Goal: Task Accomplishment & Management: Manage account settings

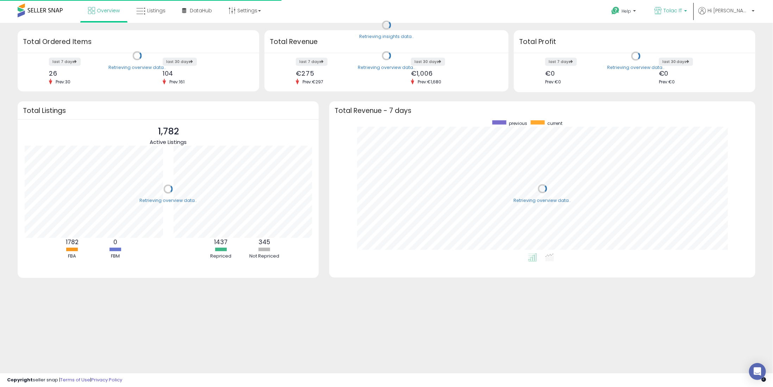
scroll to position [133, 412]
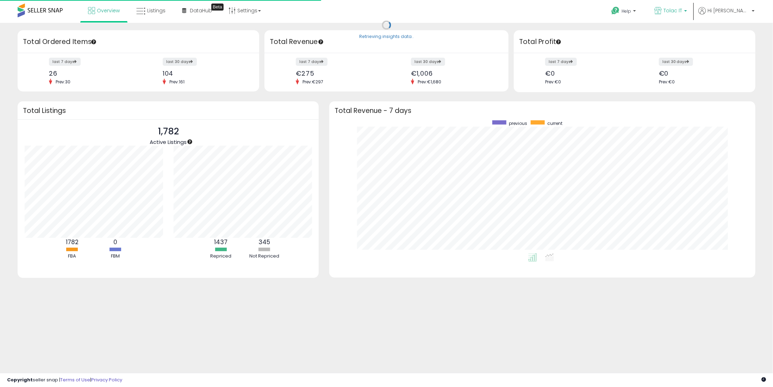
click at [682, 10] on span "Tolac IT" at bounding box center [672, 10] width 19 height 7
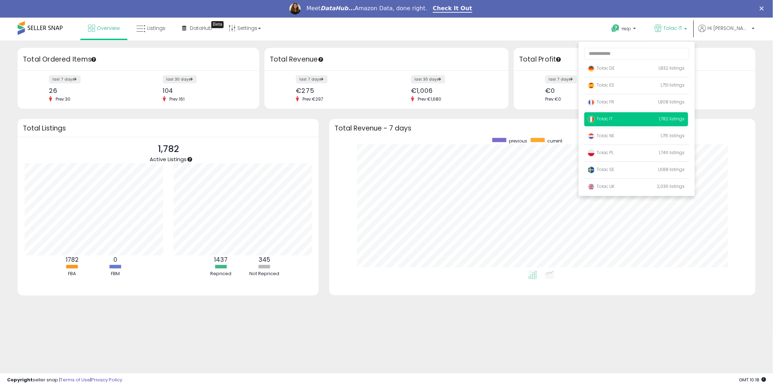
scroll to position [0, 0]
click at [615, 65] on span "Tolac DE" at bounding box center [601, 68] width 27 height 6
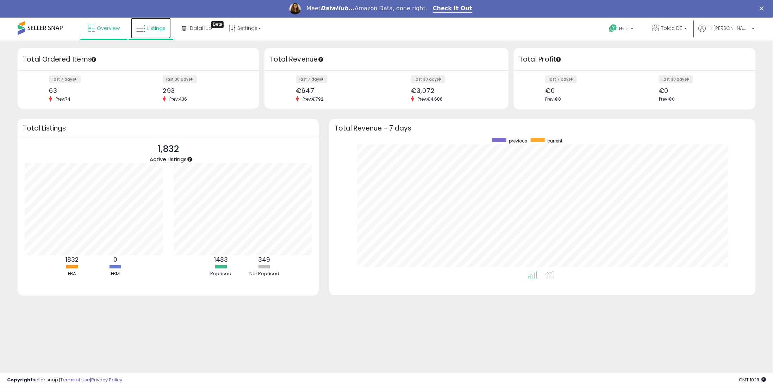
click at [150, 27] on span "Listings" at bounding box center [156, 28] width 18 height 7
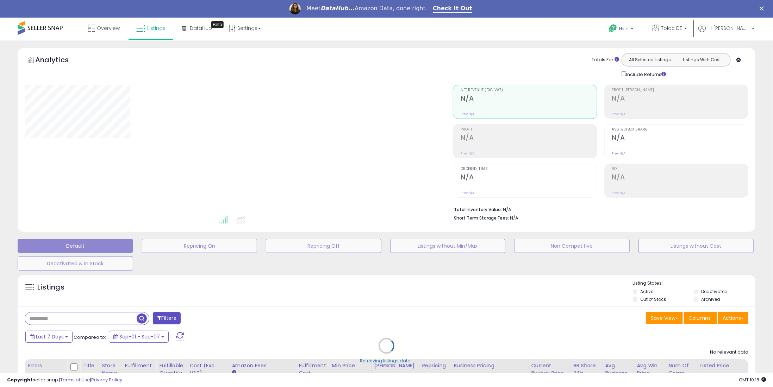
drag, startPoint x: 86, startPoint y: 313, endPoint x: 83, endPoint y: 320, distance: 7.5
click at [84, 317] on div "Retrieving listings data.." at bounding box center [386, 351] width 748 height 161
drag, startPoint x: 74, startPoint y: 326, endPoint x: 63, endPoint y: 318, distance: 13.6
click at [66, 323] on div "Retrieving listings data.." at bounding box center [386, 351] width 748 height 161
drag, startPoint x: 65, startPoint y: 310, endPoint x: 61, endPoint y: 317, distance: 8.0
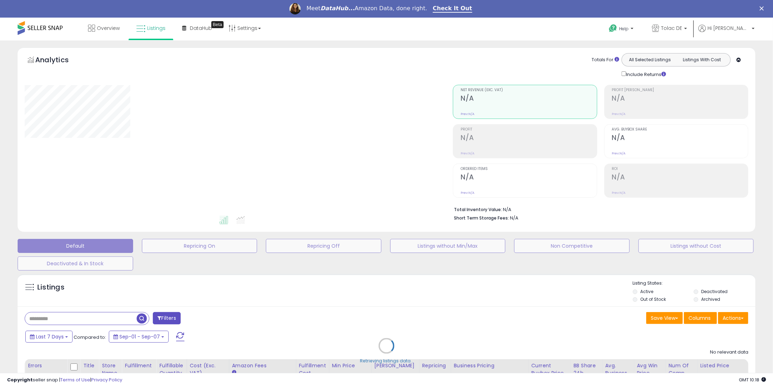
click at [64, 310] on div "Retrieving listings data.." at bounding box center [386, 351] width 748 height 161
click at [60, 319] on div "Retrieving listings data.." at bounding box center [386, 351] width 748 height 161
click at [58, 321] on div "Retrieving listings data.." at bounding box center [386, 351] width 748 height 161
click at [61, 305] on div "Retrieving listings data.." at bounding box center [386, 351] width 748 height 161
click at [50, 315] on div "Retrieving listings data.." at bounding box center [386, 351] width 748 height 161
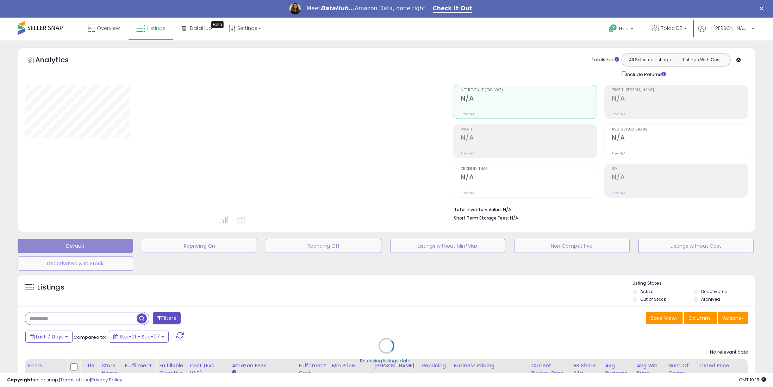
click at [62, 318] on div "Retrieving listings data.." at bounding box center [386, 351] width 748 height 161
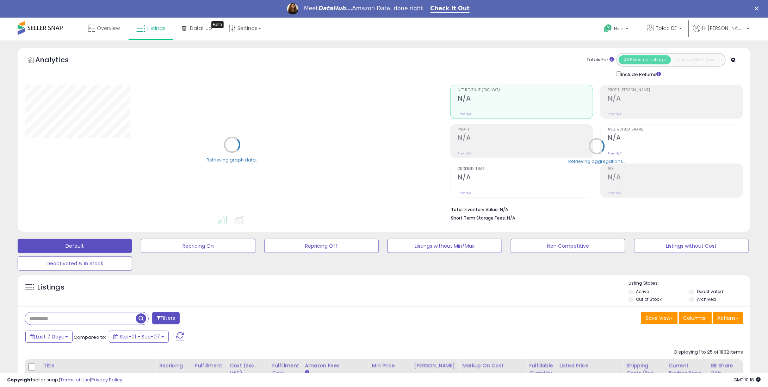
click at [60, 318] on input "text" at bounding box center [80, 319] width 111 height 12
paste input "**********"
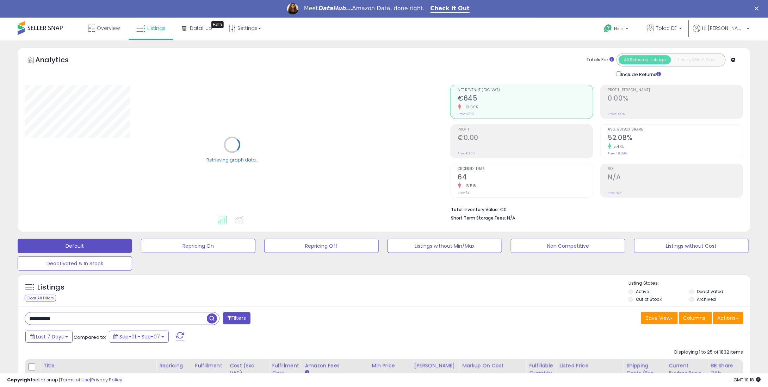
type input "**********"
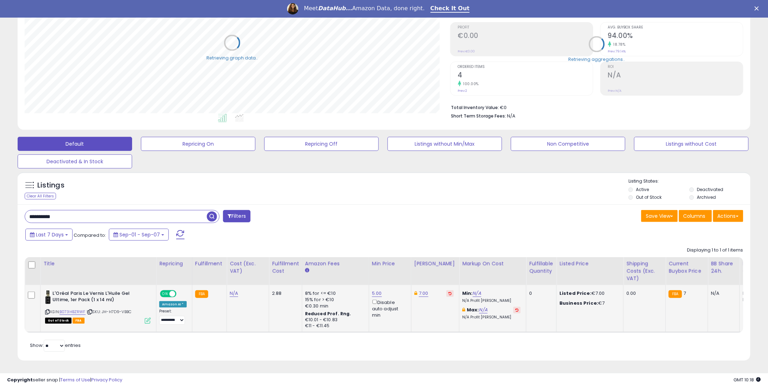
scroll to position [144, 425]
click at [448, 292] on icon at bounding box center [449, 294] width 3 height 4
click at [374, 290] on link "5.00" at bounding box center [377, 293] width 10 height 7
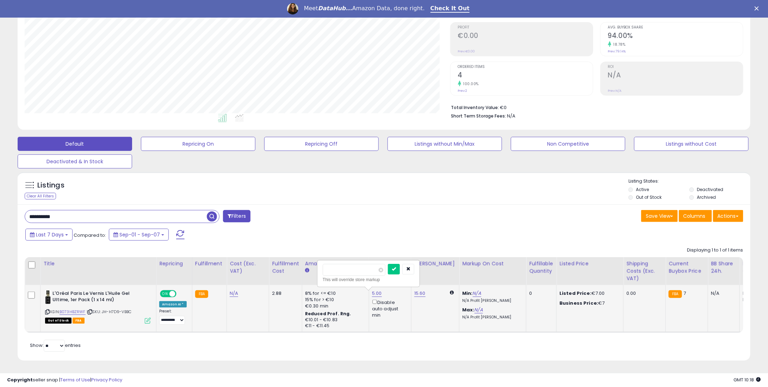
drag, startPoint x: 345, startPoint y: 264, endPoint x: 362, endPoint y: 268, distance: 17.8
click at [301, 260] on table "Title Repricing" at bounding box center [584, 295] width 1119 height 76
type input "*"
click at [396, 267] on icon "submit" at bounding box center [394, 269] width 4 height 4
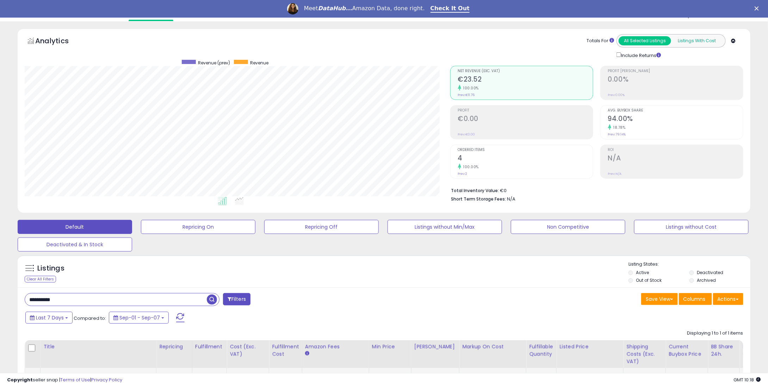
scroll to position [0, 0]
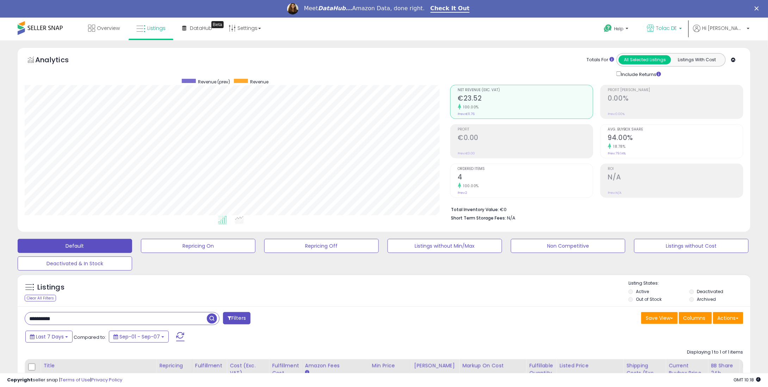
drag, startPoint x: 675, startPoint y: 30, endPoint x: 661, endPoint y: 64, distance: 36.6
click at [675, 30] on p "Tolac DE" at bounding box center [664, 29] width 35 height 9
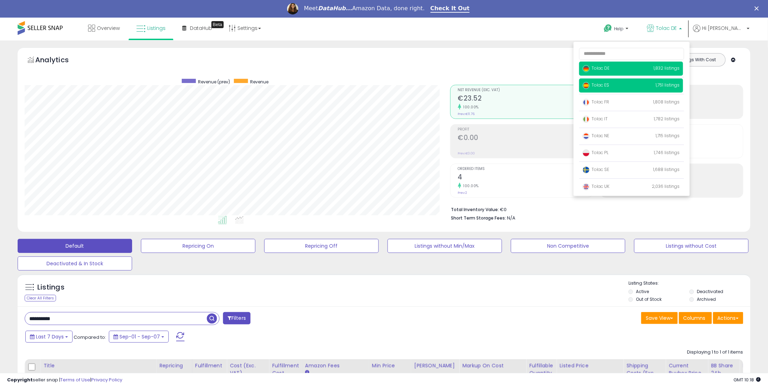
click at [626, 89] on p "Tolac ES 1,751 listings" at bounding box center [631, 86] width 104 height 14
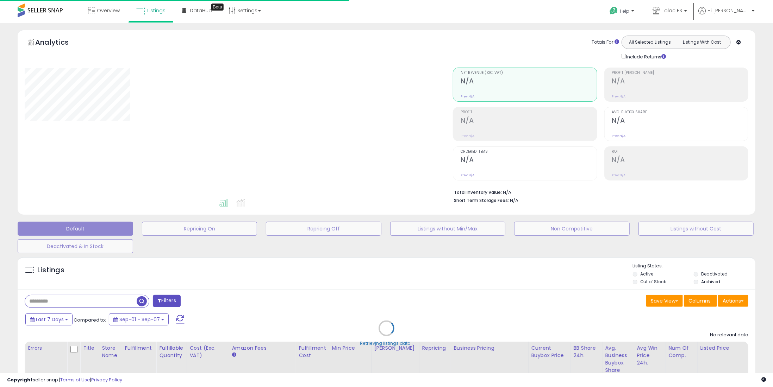
type input "**********"
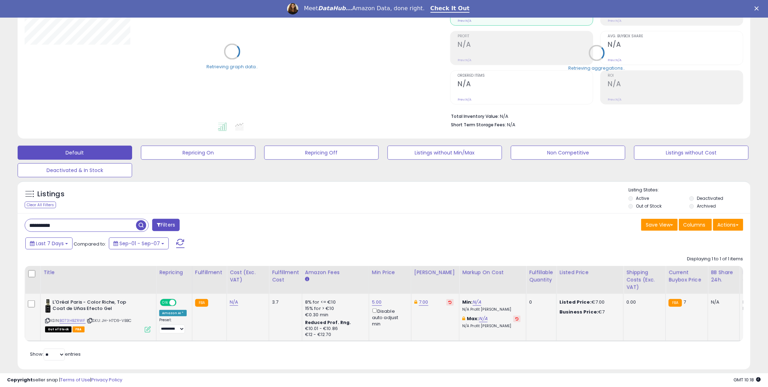
scroll to position [107, 0]
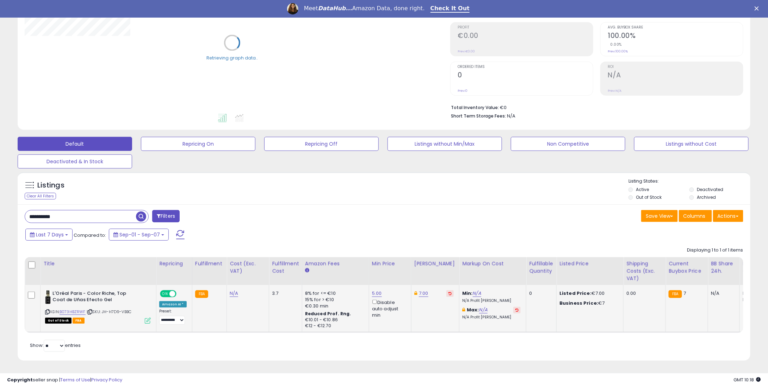
click at [448, 292] on icon at bounding box center [449, 294] width 3 height 4
click at [372, 290] on link "5.00" at bounding box center [377, 293] width 10 height 7
drag, startPoint x: 330, startPoint y: 267, endPoint x: 350, endPoint y: 258, distance: 21.7
click at [324, 267] on input "****" at bounding box center [354, 270] width 63 height 12
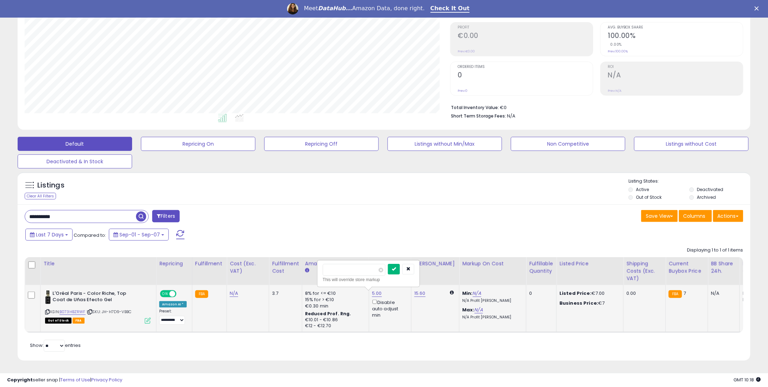
type input "*"
click at [400, 267] on button "submit" at bounding box center [394, 269] width 12 height 11
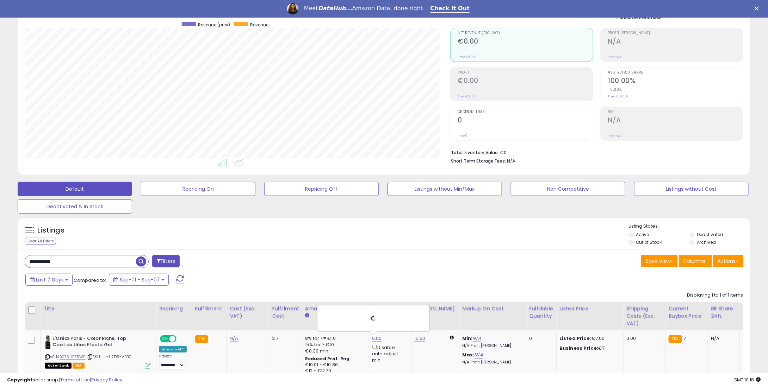
scroll to position [0, 0]
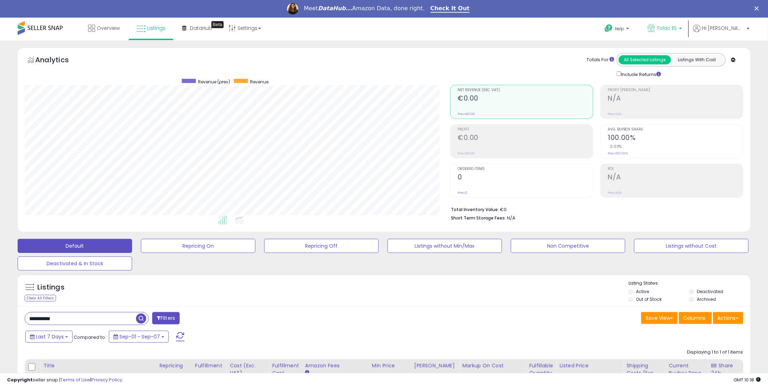
drag, startPoint x: 701, startPoint y: 27, endPoint x: 663, endPoint y: 69, distance: 56.6
click at [682, 27] on p "Tolac ES" at bounding box center [664, 29] width 35 height 9
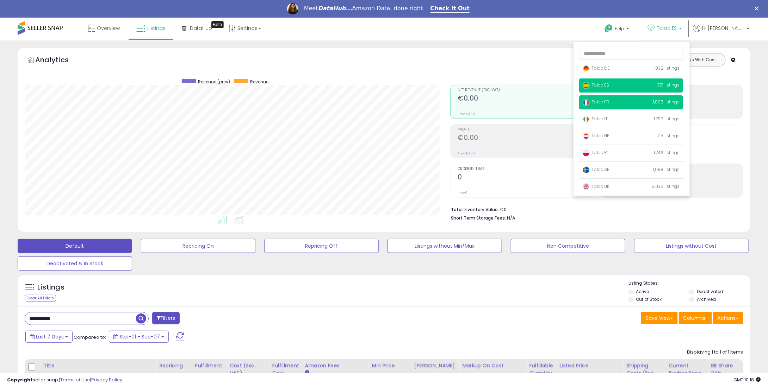
click at [609, 103] on span "Tolac FR" at bounding box center [595, 102] width 26 height 6
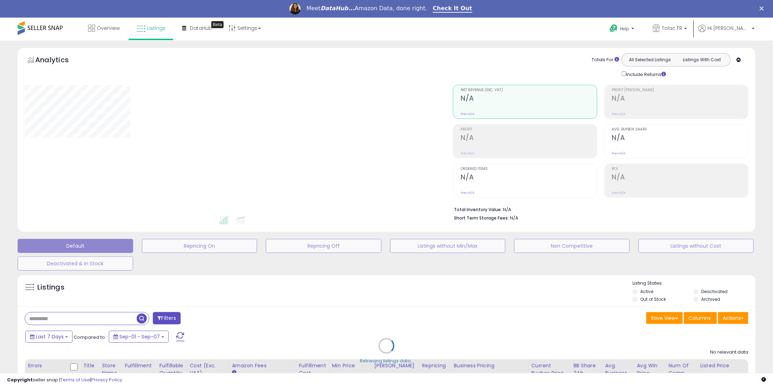
type input "**********"
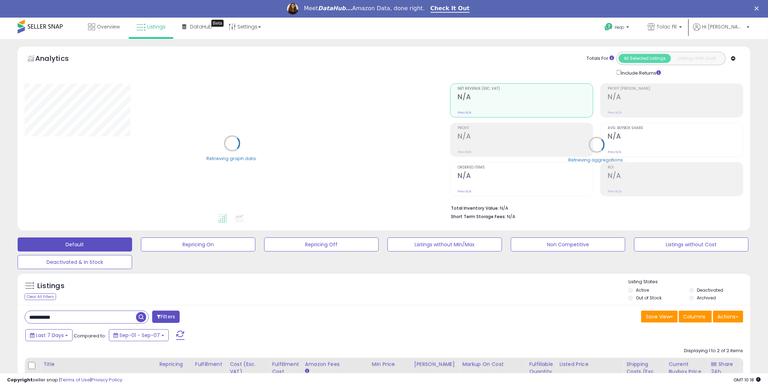
scroll to position [155, 0]
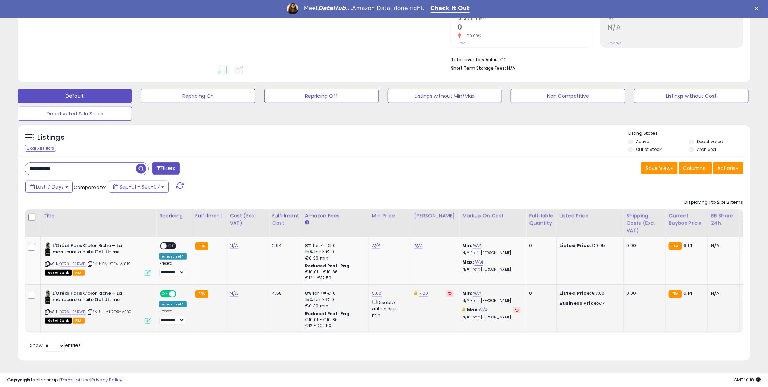
click at [448, 292] on icon at bounding box center [449, 294] width 3 height 4
click at [373, 290] on link "5.00" at bounding box center [377, 293] width 10 height 7
drag, startPoint x: 324, startPoint y: 265, endPoint x: 404, endPoint y: 264, distance: 79.6
click at [319, 264] on div "**** This will override store markup" at bounding box center [368, 274] width 101 height 26
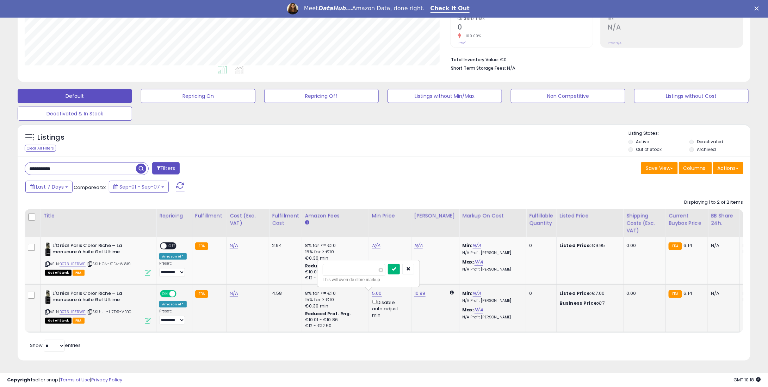
type input "*"
drag, startPoint x: 407, startPoint y: 266, endPoint x: 453, endPoint y: 216, distance: 68.1
click at [400, 266] on button "submit" at bounding box center [394, 269] width 12 height 11
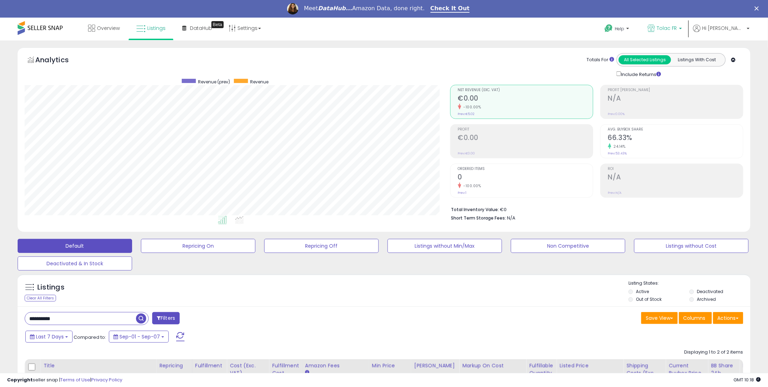
drag, startPoint x: 681, startPoint y: 26, endPoint x: 638, endPoint y: 92, distance: 78.4
click at [677, 26] on span "Tolac FR" at bounding box center [666, 28] width 20 height 7
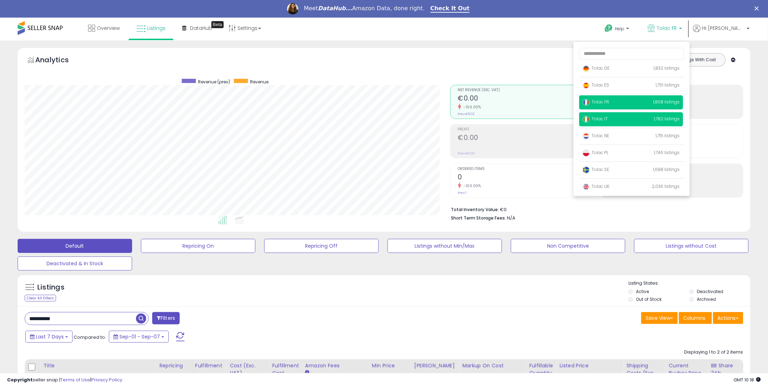
click at [607, 117] on span "Tolac IT" at bounding box center [594, 119] width 25 height 6
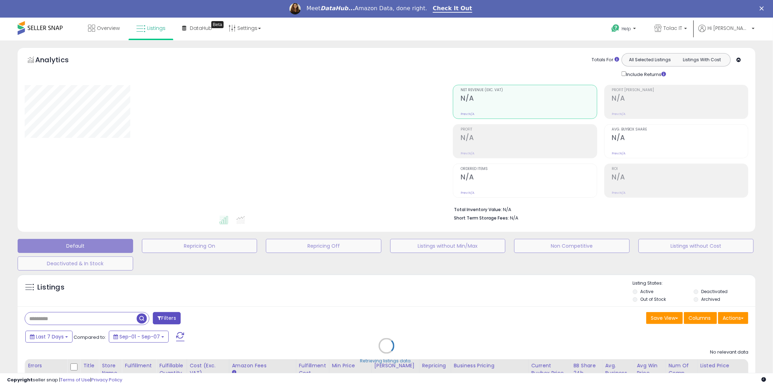
type input "**********"
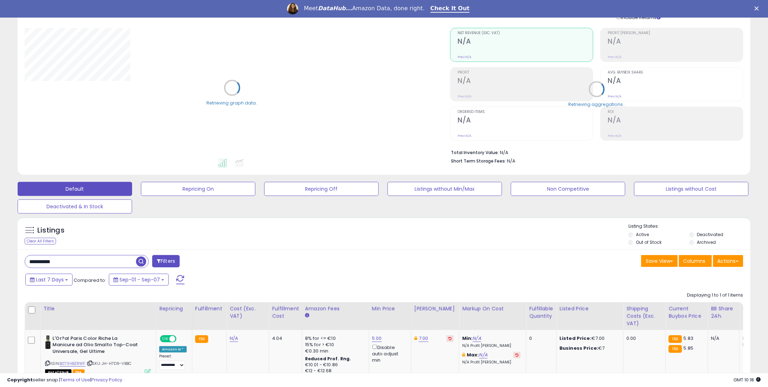
scroll to position [108, 0]
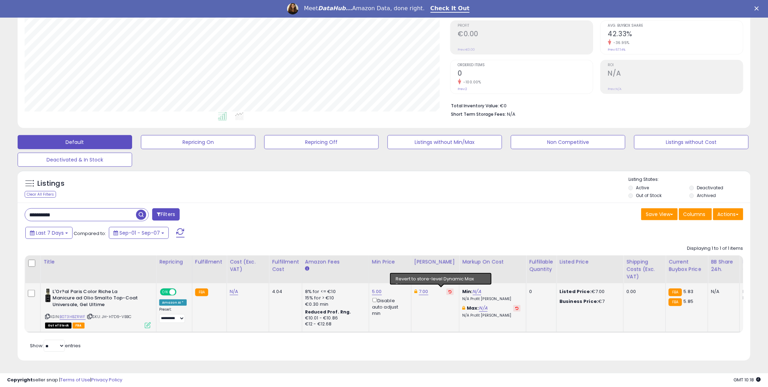
drag, startPoint x: 442, startPoint y: 288, endPoint x: 438, endPoint y: 287, distance: 4.0
click at [448, 290] on icon at bounding box center [449, 292] width 3 height 4
click at [376, 288] on link "5.00" at bounding box center [377, 291] width 10 height 7
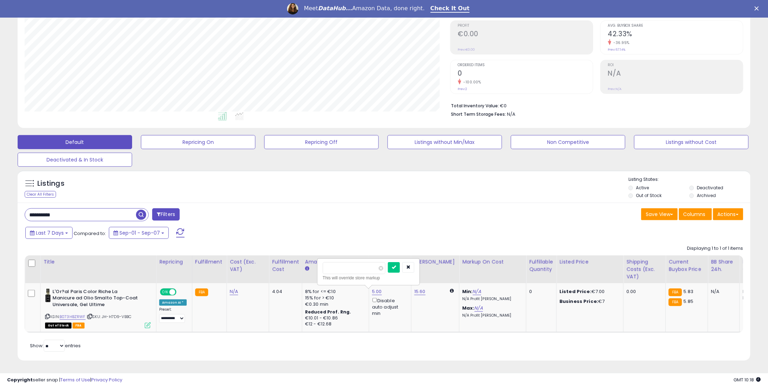
drag, startPoint x: 344, startPoint y: 266, endPoint x: 301, endPoint y: 266, distance: 43.3
click at [301, 266] on table "Title Repricing" at bounding box center [584, 294] width 1119 height 77
type input "*"
drag, startPoint x: 403, startPoint y: 261, endPoint x: 378, endPoint y: 244, distance: 30.2
click at [396, 265] on icon "submit" at bounding box center [394, 267] width 4 height 4
